Goal: Task Accomplishment & Management: Use online tool/utility

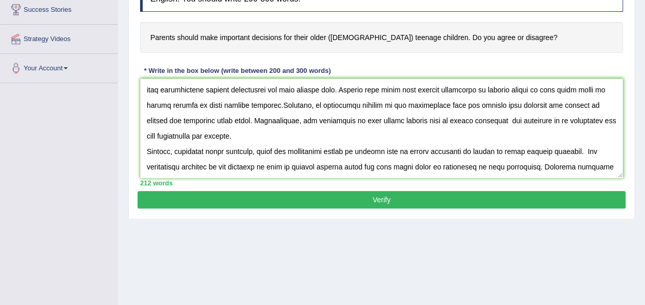
scroll to position [86, 0]
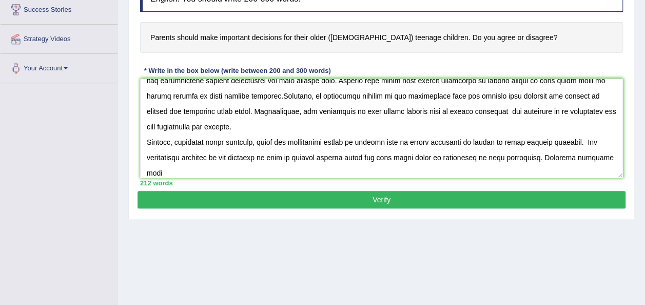
click at [558, 155] on textarea at bounding box center [381, 127] width 482 height 99
click at [568, 156] on textarea at bounding box center [381, 127] width 482 height 99
click at [161, 169] on textarea at bounding box center [381, 127] width 482 height 99
click at [538, 156] on textarea at bounding box center [381, 127] width 482 height 99
click at [223, 173] on textarea at bounding box center [381, 127] width 482 height 99
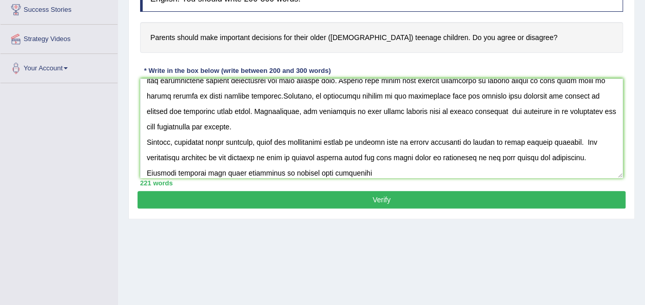
click at [354, 170] on textarea at bounding box center [381, 127] width 482 height 99
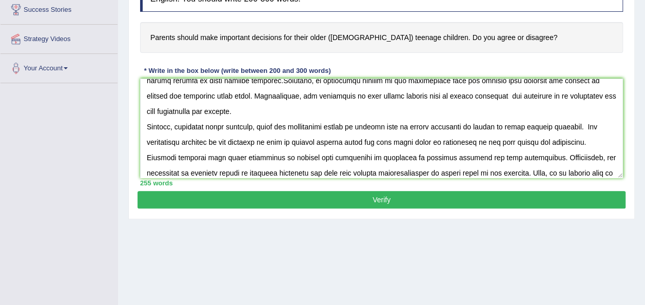
scroll to position [117, 0]
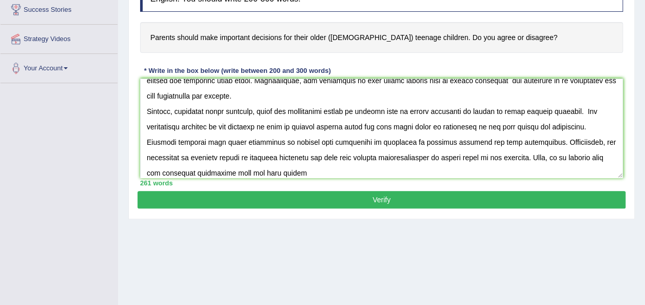
click at [272, 175] on textarea at bounding box center [381, 127] width 482 height 99
click at [303, 173] on textarea at bounding box center [381, 127] width 482 height 99
click at [269, 170] on textarea at bounding box center [381, 127] width 482 height 99
click at [307, 170] on textarea at bounding box center [381, 127] width 482 height 99
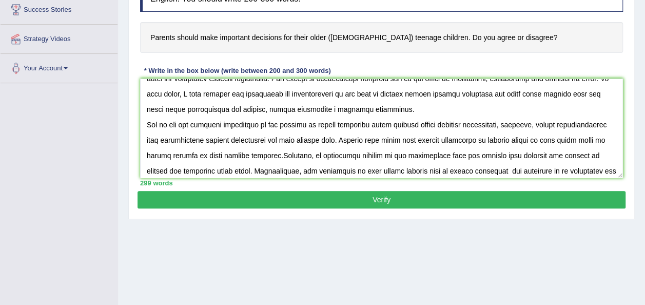
scroll to position [0, 0]
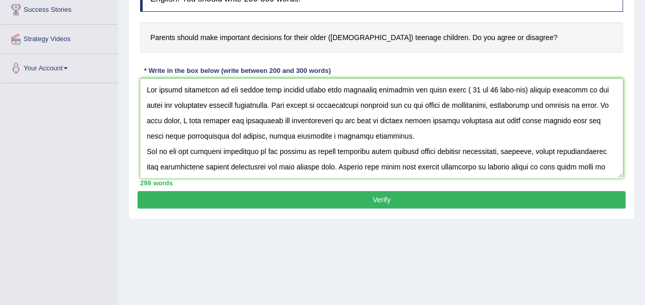
drag, startPoint x: 291, startPoint y: 104, endPoint x: 261, endPoint y: 105, distance: 29.2
click at [261, 105] on textarea at bounding box center [381, 127] width 482 height 99
click at [271, 103] on textarea at bounding box center [381, 127] width 482 height 99
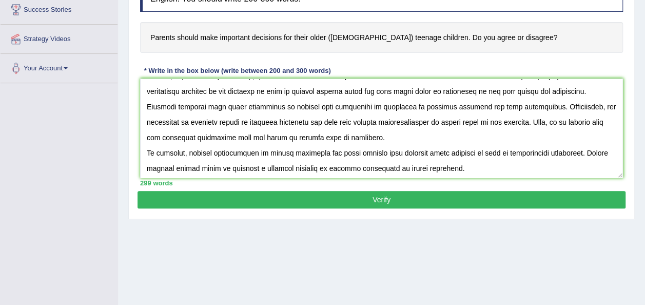
scroll to position [154, 0]
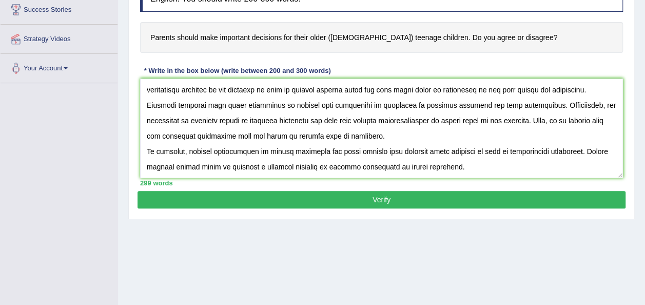
drag, startPoint x: 148, startPoint y: 85, endPoint x: 467, endPoint y: 174, distance: 331.2
click at [467, 174] on textarea at bounding box center [381, 127] width 482 height 99
click at [474, 169] on textarea at bounding box center [381, 127] width 482 height 99
click at [227, 119] on textarea at bounding box center [381, 127] width 482 height 99
click at [358, 121] on textarea at bounding box center [381, 127] width 482 height 99
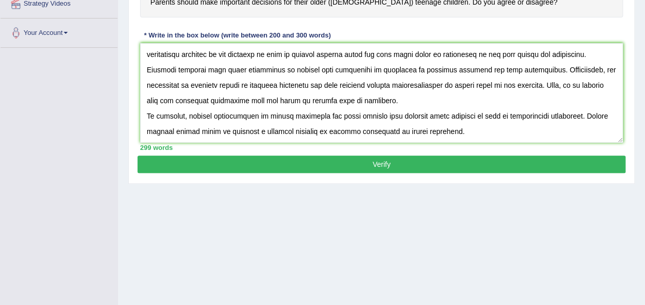
scroll to position [208, 0]
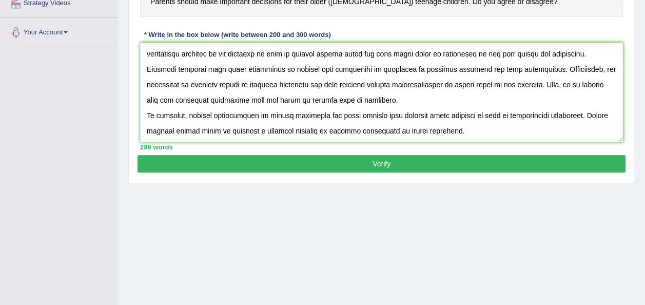
type textarea "The rising prominence of the notion that parents should make important decision…"
click at [390, 160] on button "Verify" at bounding box center [381, 163] width 488 height 17
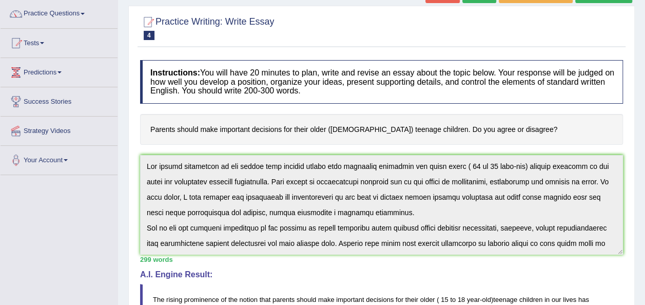
scroll to position [0, 0]
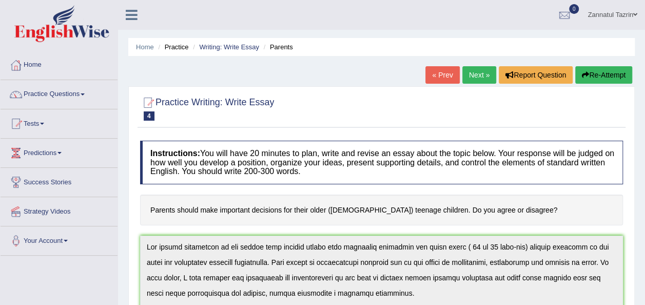
click at [602, 76] on button "Re-Attempt" at bounding box center [603, 74] width 57 height 17
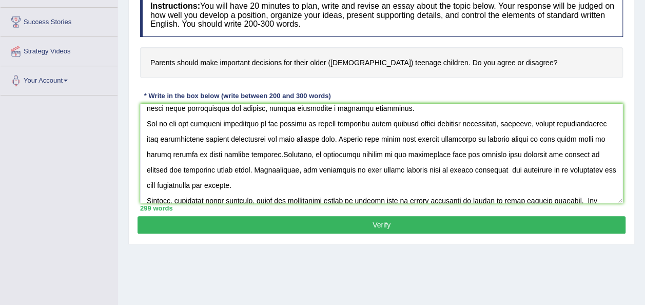
scroll to position [53, 0]
click at [269, 155] on textarea at bounding box center [381, 153] width 482 height 99
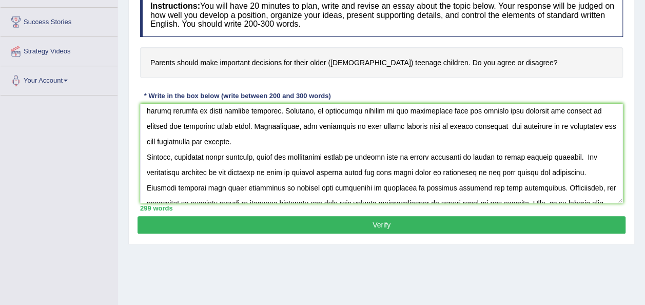
scroll to position [96, 0]
click at [373, 156] on textarea at bounding box center [381, 153] width 482 height 99
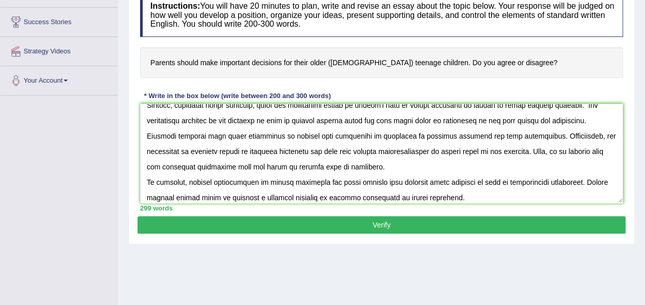
scroll to position [148, 0]
click at [265, 136] on textarea at bounding box center [381, 153] width 482 height 99
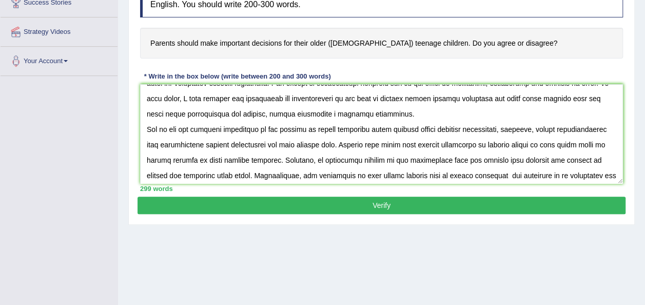
scroll to position [0, 0]
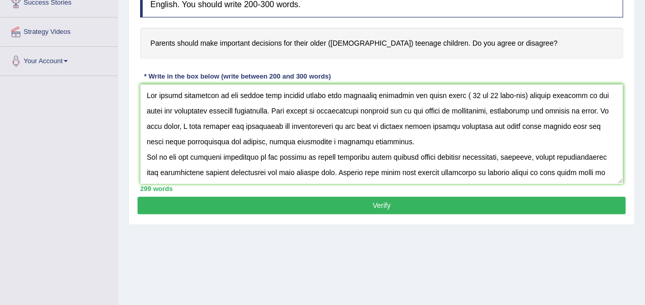
drag, startPoint x: 462, startPoint y: 171, endPoint x: 143, endPoint y: 85, distance: 330.7
click at [143, 85] on textarea at bounding box center [381, 133] width 482 height 99
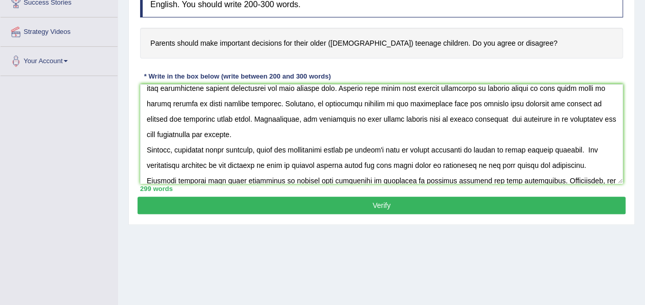
scroll to position [154, 0]
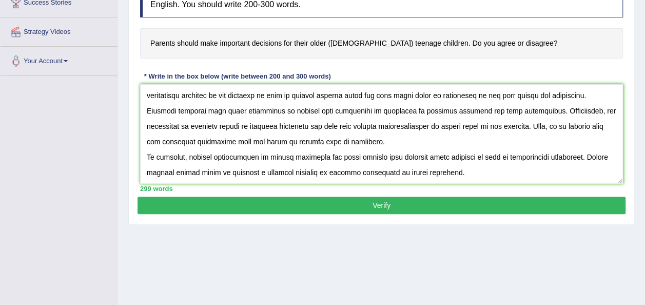
drag, startPoint x: 146, startPoint y: 93, endPoint x: 556, endPoint y: 183, distance: 419.5
click at [556, 183] on div "Instructions: You will have 20 minutes to plan, write and revise an essay about…" at bounding box center [381, 83] width 488 height 228
click at [474, 175] on textarea at bounding box center [381, 133] width 482 height 99
type textarea "The rising prominence of the notion that parents should make important decision…"
click at [385, 205] on button "Verify" at bounding box center [381, 204] width 488 height 17
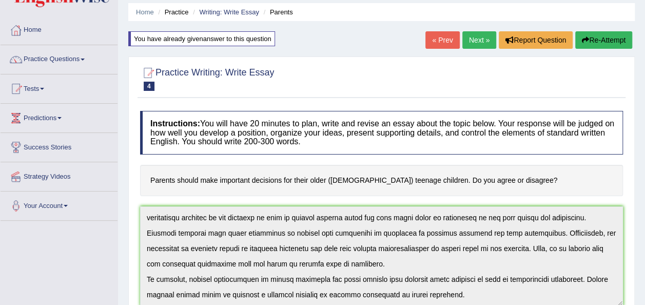
scroll to position [34, 0]
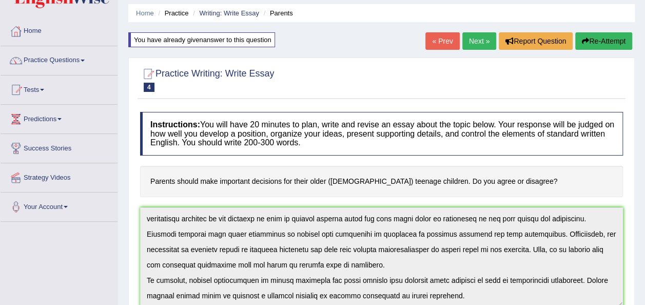
click at [30, 35] on link "Home" at bounding box center [59, 30] width 117 height 26
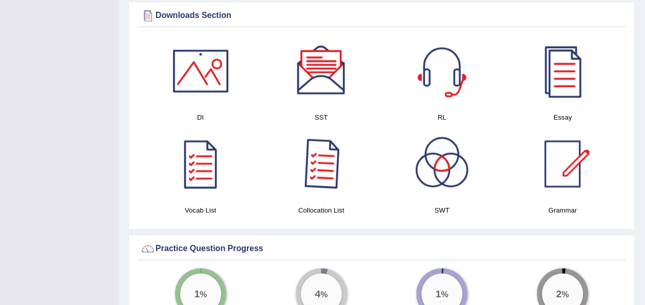
scroll to position [525, 0]
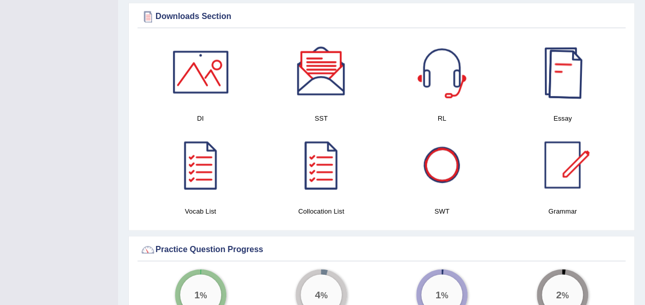
click at [575, 71] on div at bounding box center [562, 72] width 72 height 72
